Goal: Navigation & Orientation: Find specific page/section

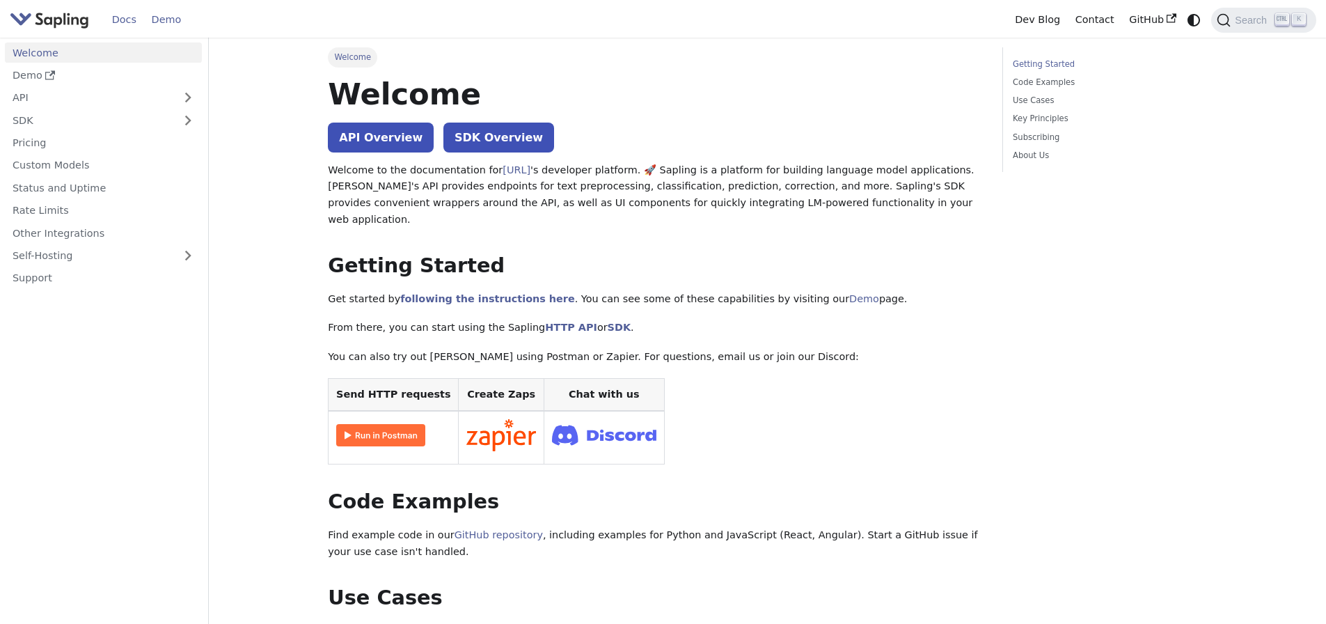
click at [167, 21] on link "Demo" at bounding box center [166, 20] width 45 height 22
